Goal: Check status

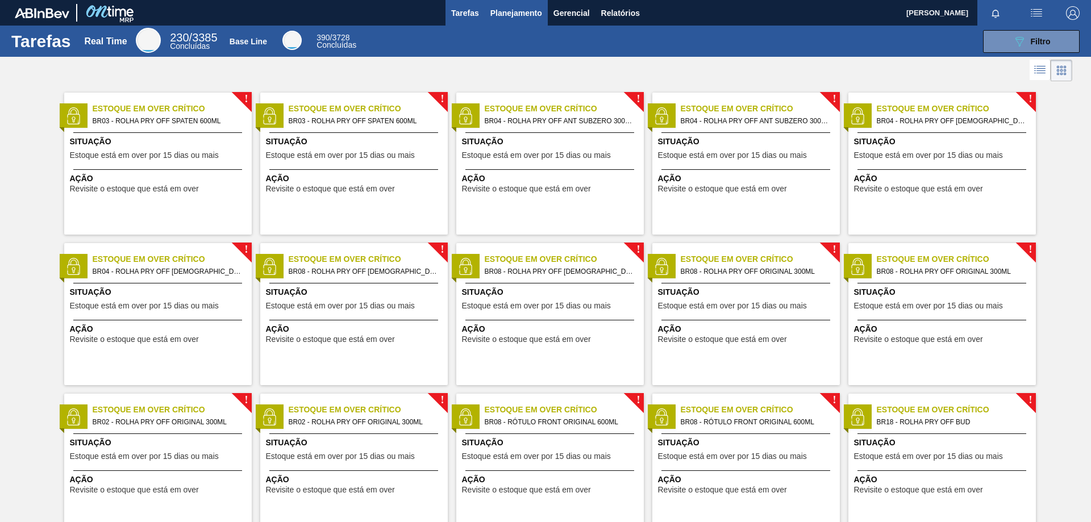
click at [518, 14] on span "Planejamento" at bounding box center [516, 13] width 52 height 14
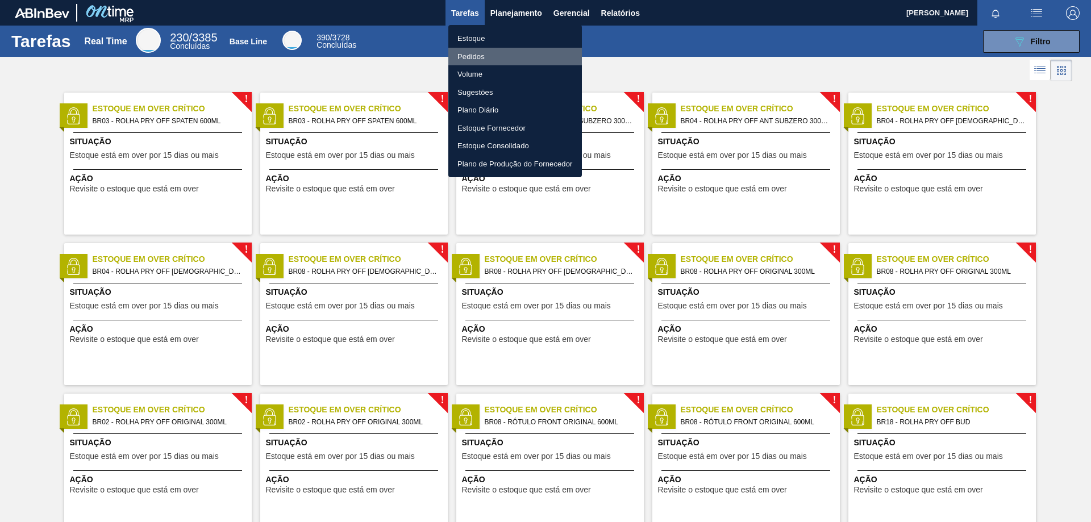
drag, startPoint x: 484, startPoint y: 54, endPoint x: 583, endPoint y: 52, distance: 99.4
click at [485, 55] on li "Pedidos" at bounding box center [514, 57] width 133 height 18
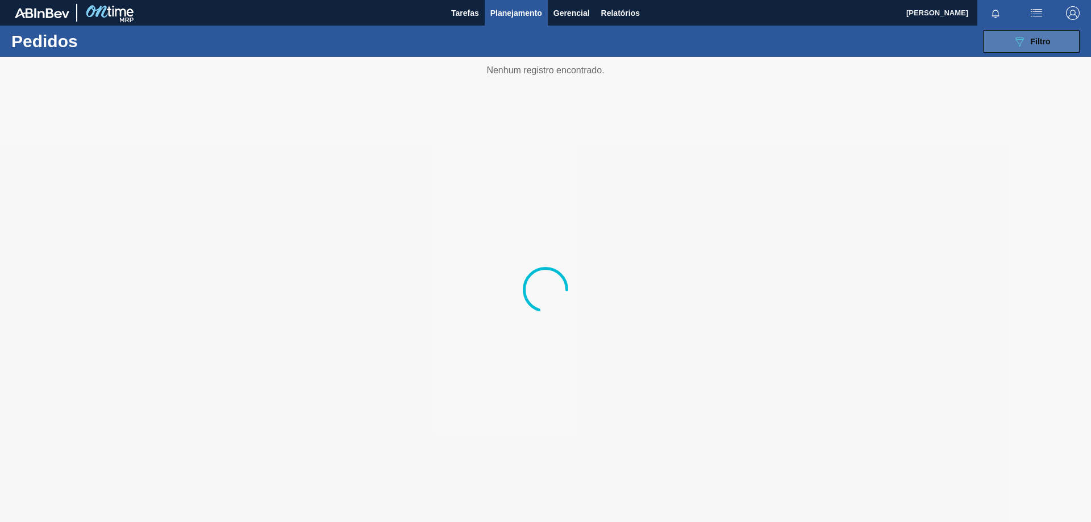
click at [1046, 40] on span "Filtro" at bounding box center [1040, 41] width 20 height 9
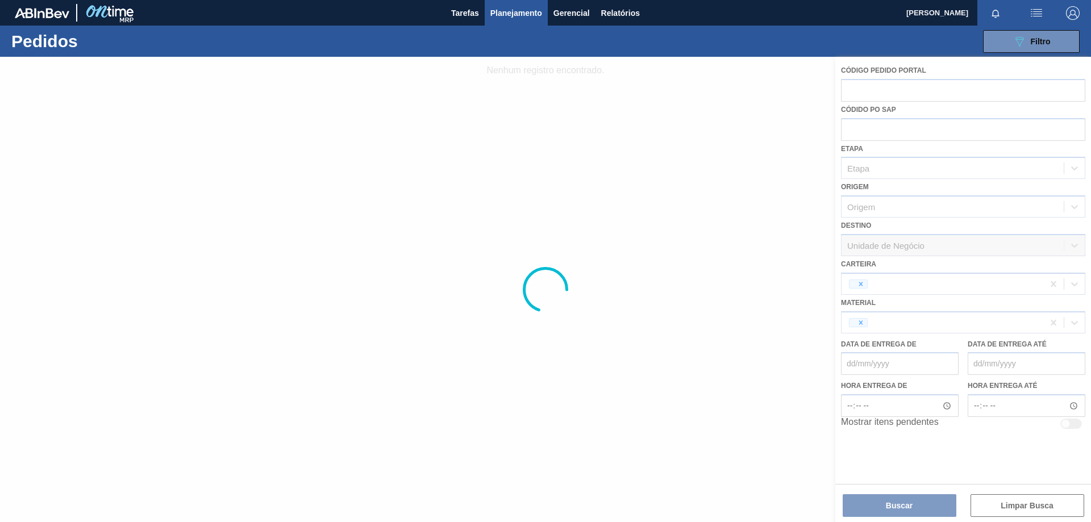
click at [887, 310] on div at bounding box center [545, 289] width 1091 height 465
click at [862, 328] on div at bounding box center [545, 289] width 1091 height 465
click at [971, 315] on div at bounding box center [545, 289] width 1091 height 465
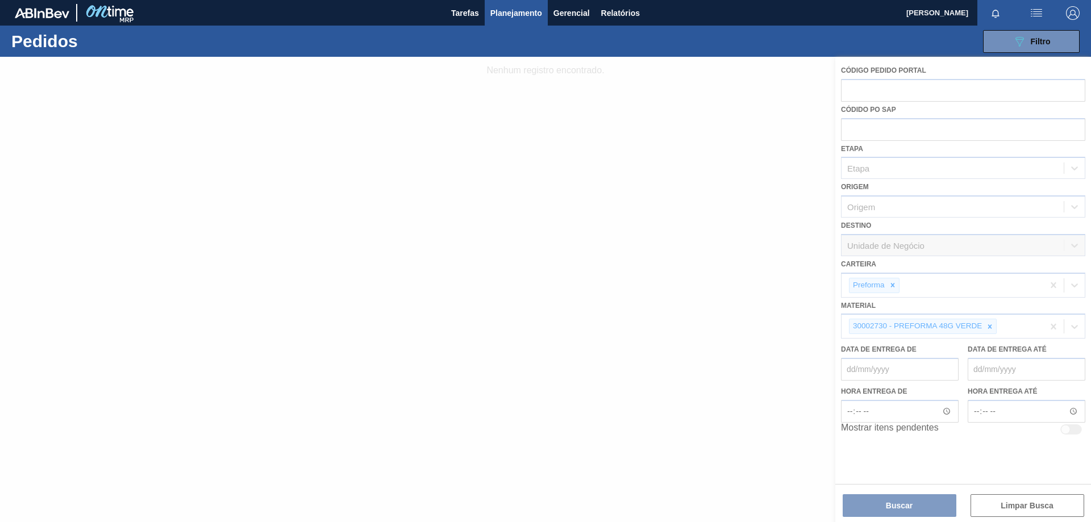
click at [984, 274] on div at bounding box center [545, 289] width 1091 height 465
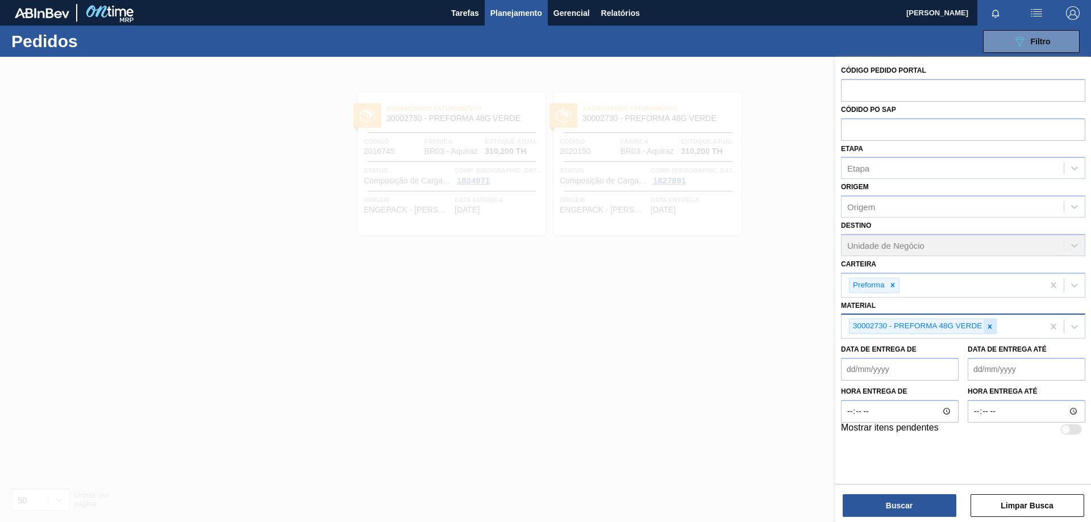
click at [990, 323] on icon at bounding box center [990, 327] width 8 height 8
paste input "30003518"
type input "30003518"
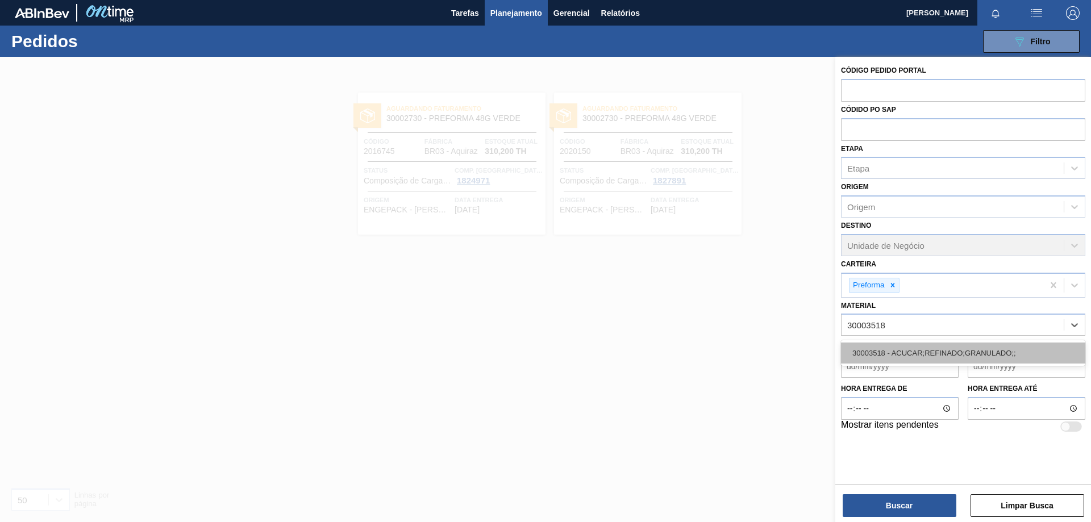
click at [936, 354] on div "30003518 - ACUCAR;REFINADO;GRANULADO;;" at bounding box center [963, 353] width 244 height 21
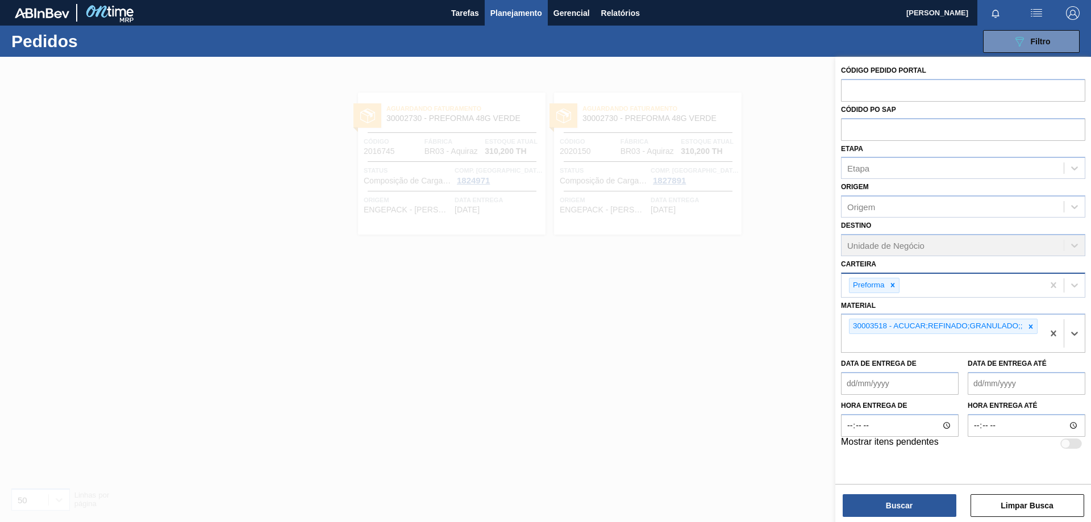
click at [897, 285] on div at bounding box center [892, 285] width 12 height 14
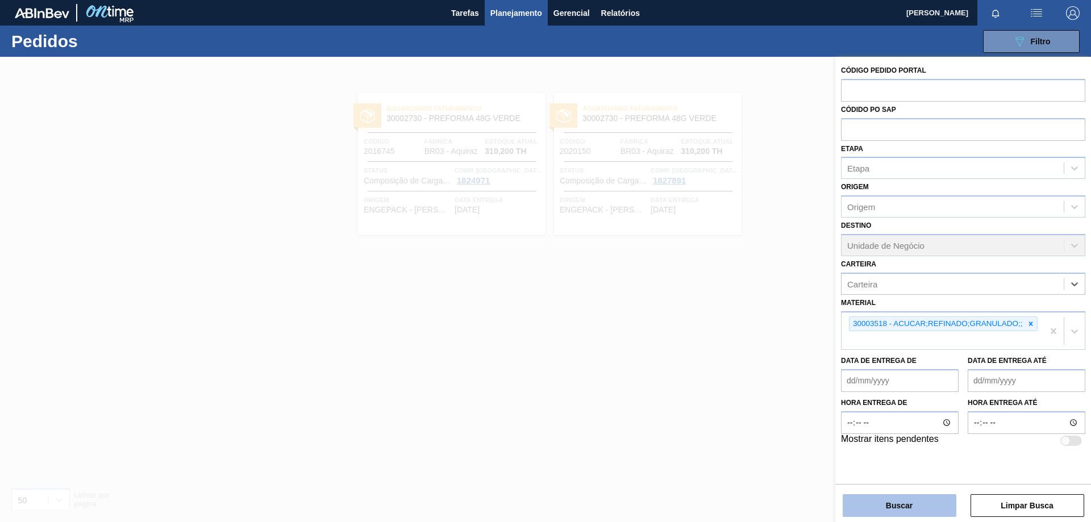
click at [907, 503] on button "Buscar" at bounding box center [899, 505] width 114 height 23
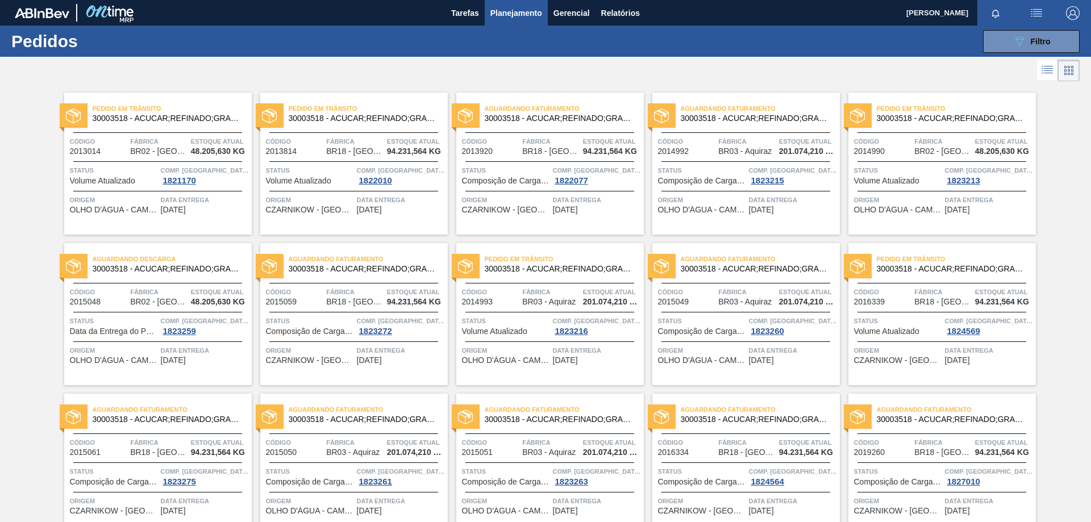
click at [762, 119] on span "30003518 - ACUCAR;REFINADO;GRANULADO;;" at bounding box center [756, 118] width 150 height 9
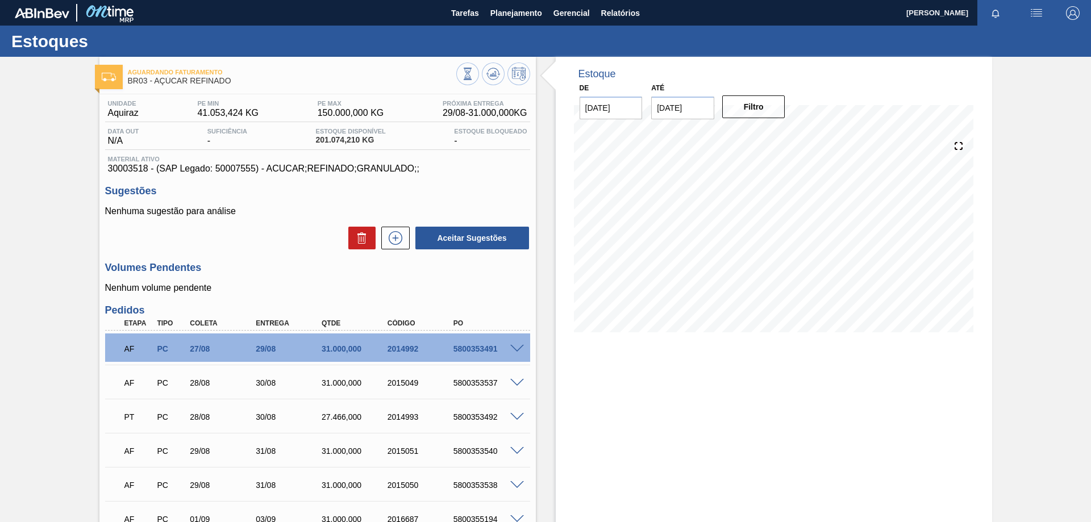
scroll to position [114, 0]
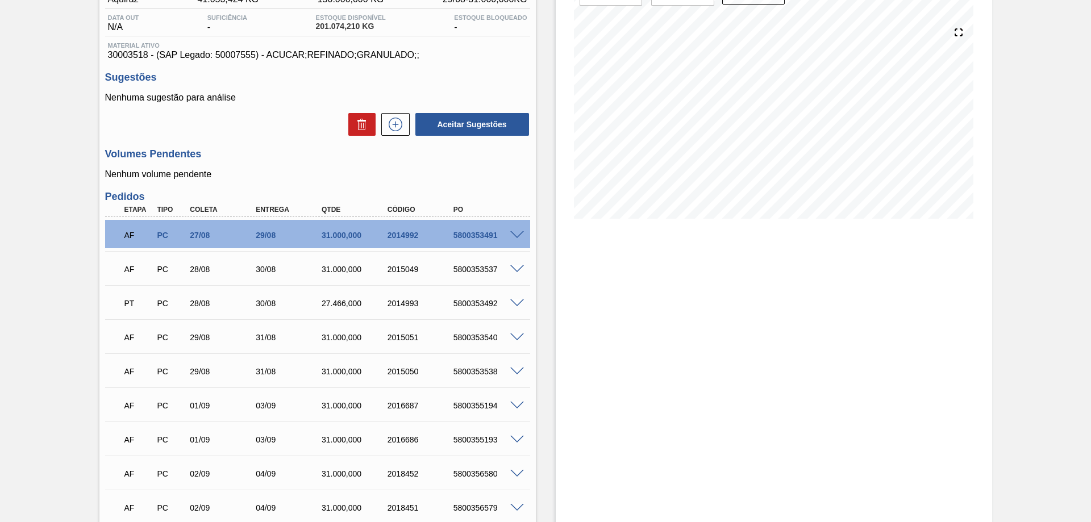
click at [403, 161] on div "Volumes Pendentes Nenhum volume pendente" at bounding box center [317, 163] width 425 height 31
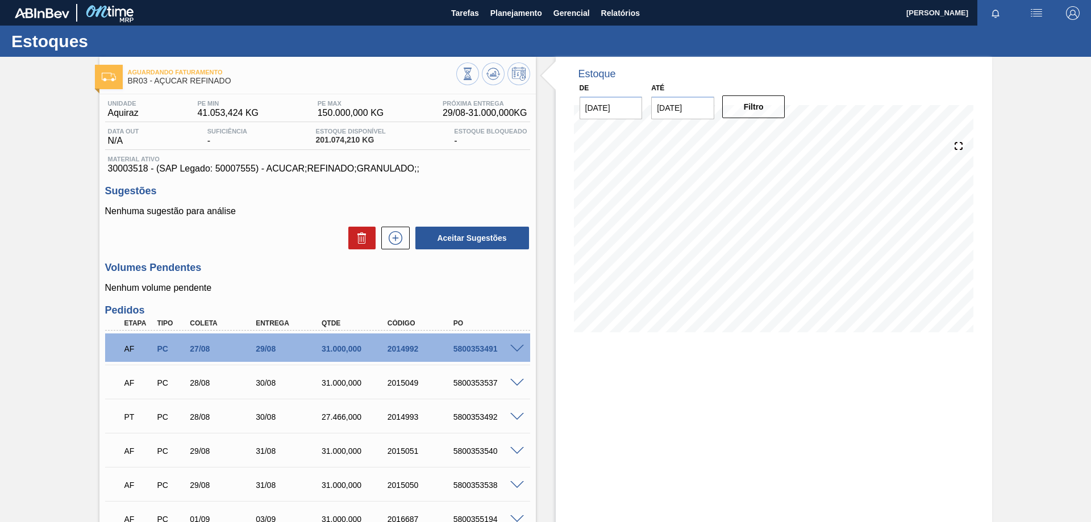
scroll to position [57, 0]
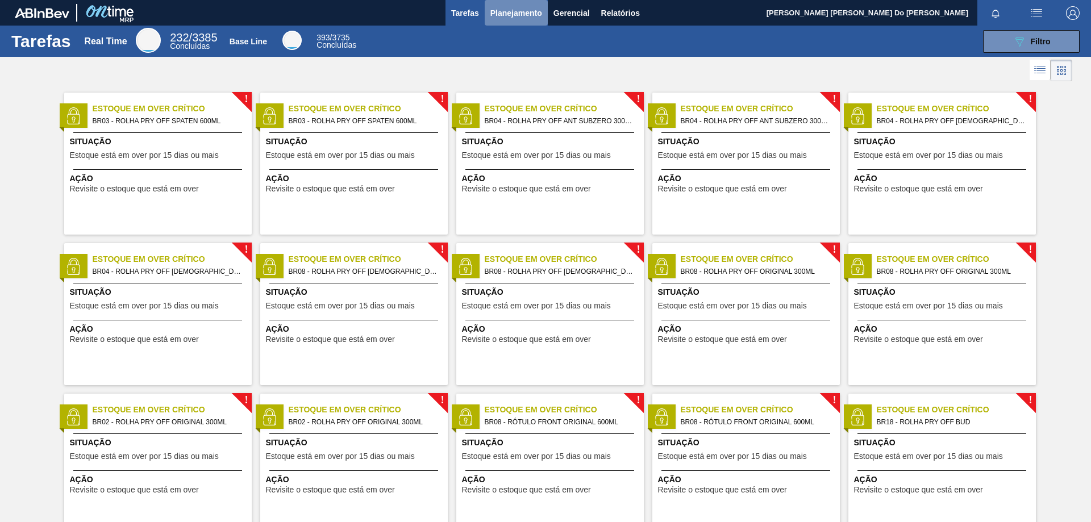
click at [537, 16] on span "Planejamento" at bounding box center [516, 13] width 52 height 14
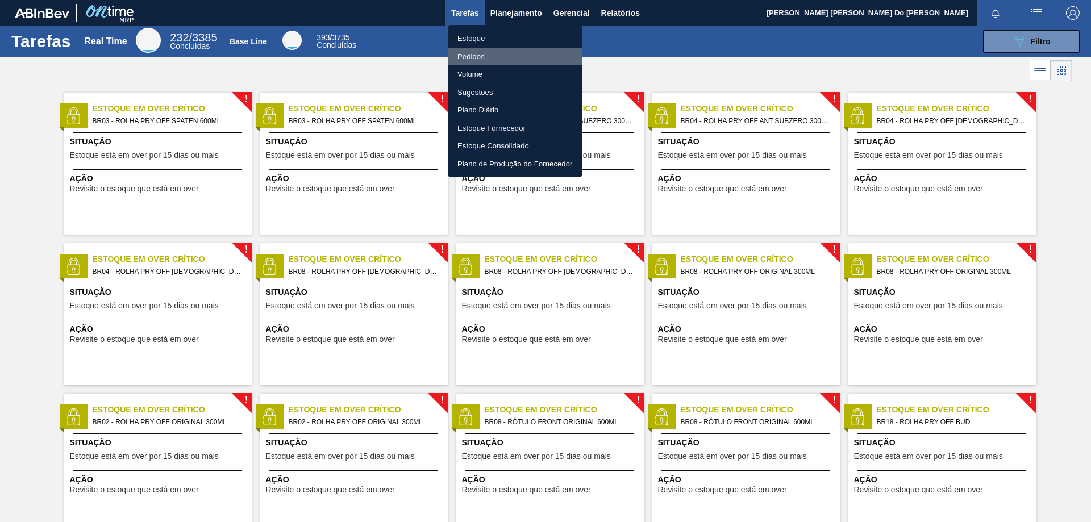
click at [490, 54] on li "Pedidos" at bounding box center [514, 57] width 133 height 18
